Goal: Task Accomplishment & Management: Use online tool/utility

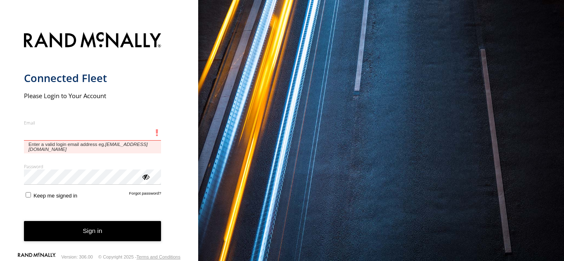
type input "**********"
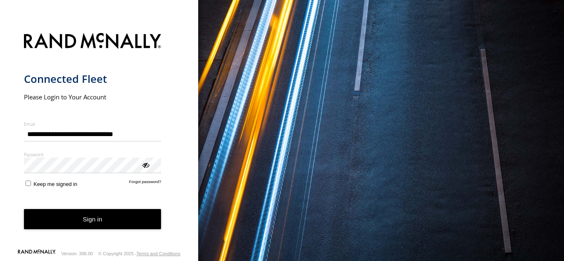
click at [131, 223] on button "Sign in" at bounding box center [93, 219] width 138 height 20
